Goal: Task Accomplishment & Management: Manage account settings

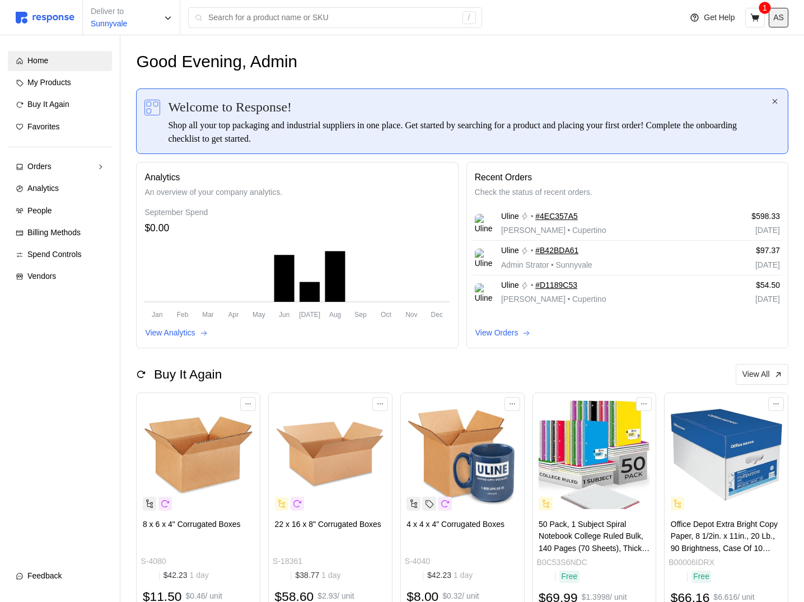
click at [773, 13] on p "AS" at bounding box center [778, 18] width 11 height 12
click at [745, 68] on p "Logout" at bounding box center [744, 64] width 72 height 12
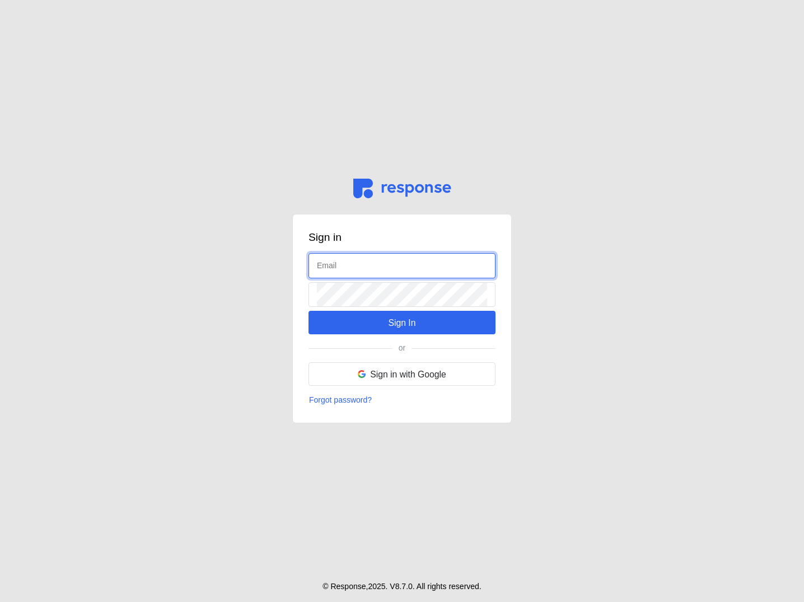
click at [360, 261] on input "text" at bounding box center [402, 265] width 170 height 24
type input "[EMAIL_ADDRESS][DOMAIN_NAME]"
